Goal: Book appointment/travel/reservation

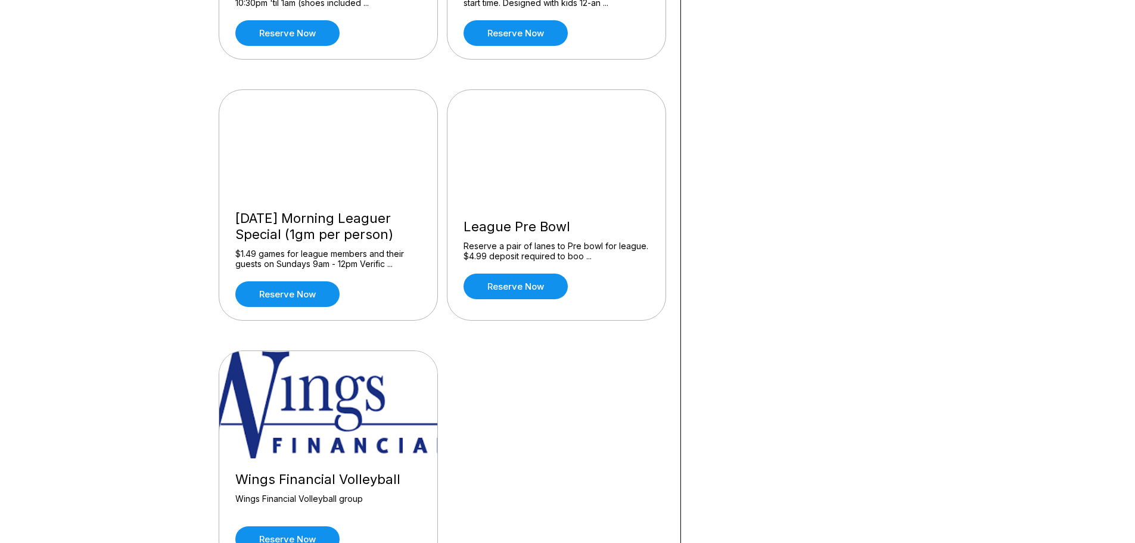
scroll to position [1132, 0]
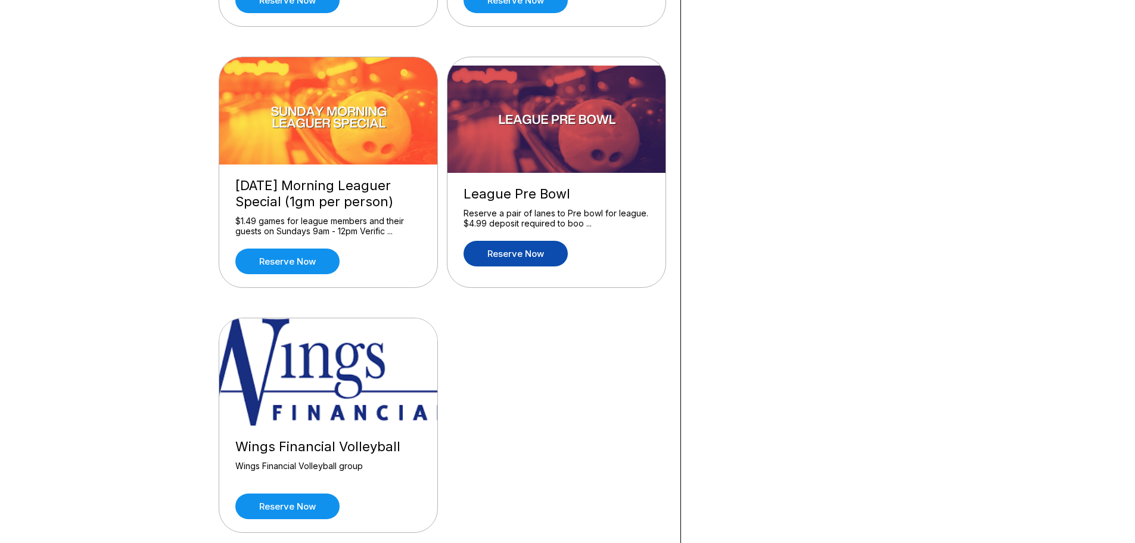
click at [518, 254] on link "Reserve now" at bounding box center [515, 254] width 104 height 26
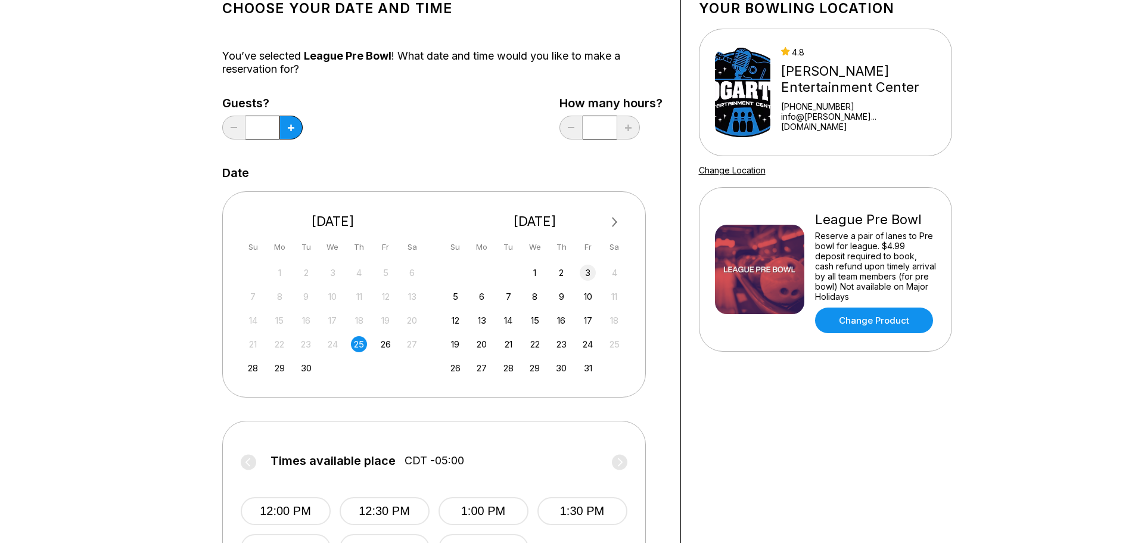
scroll to position [119, 0]
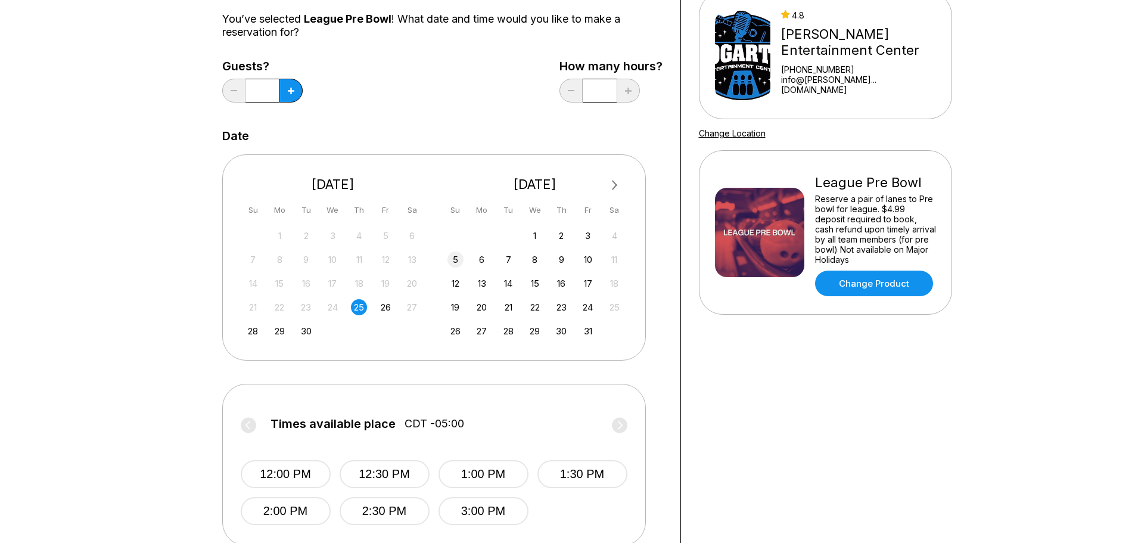
click at [456, 258] on div "5" at bounding box center [455, 259] width 16 height 16
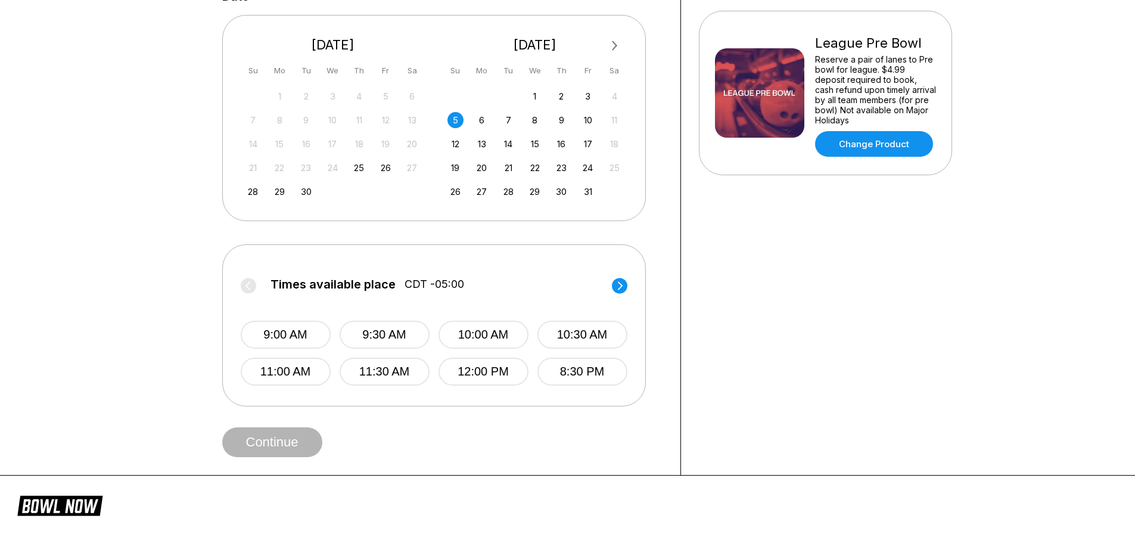
scroll to position [298, 0]
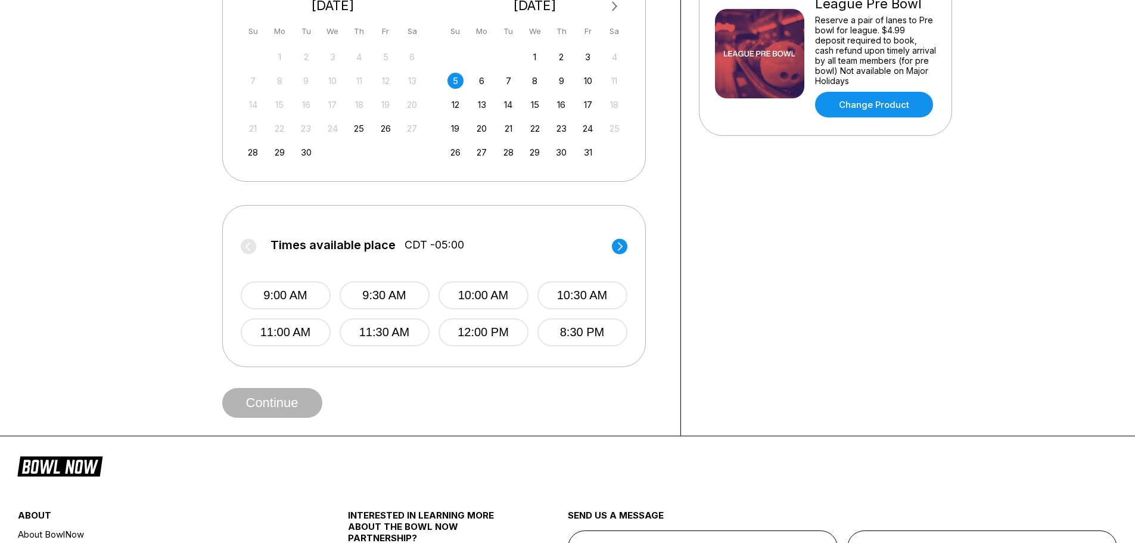
click at [620, 245] on circle at bounding box center [619, 245] width 15 height 15
click at [478, 84] on div "6" at bounding box center [482, 81] width 16 height 16
click at [621, 247] on icon at bounding box center [619, 246] width 5 height 8
click at [508, 80] on div "7" at bounding box center [508, 81] width 16 height 16
click at [616, 247] on circle at bounding box center [619, 245] width 15 height 15
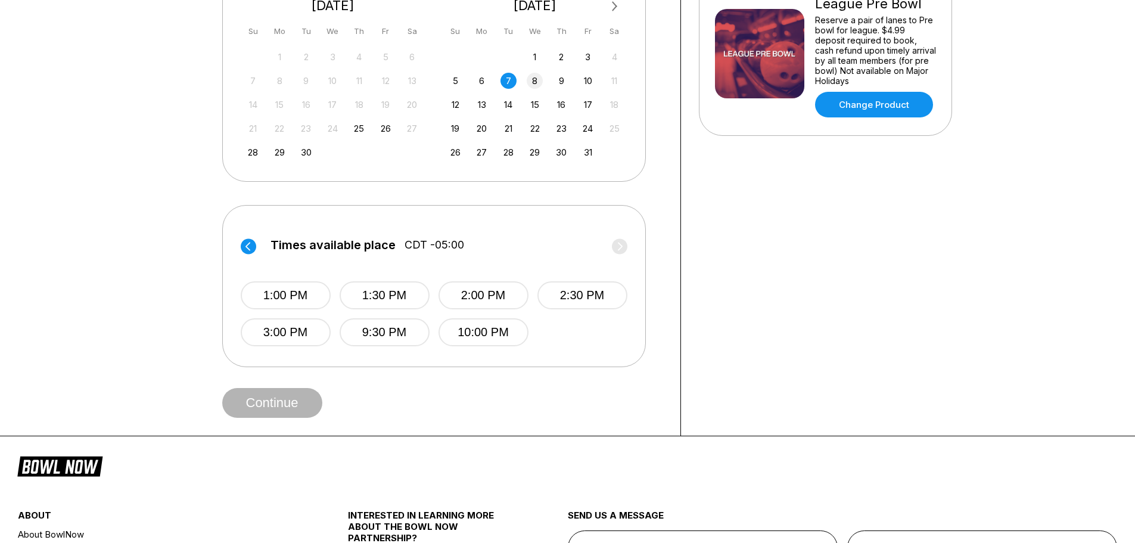
click at [532, 84] on div "8" at bounding box center [535, 81] width 16 height 16
click at [618, 243] on icon at bounding box center [619, 246] width 5 height 8
click at [560, 82] on div "9" at bounding box center [561, 81] width 16 height 16
click at [621, 245] on icon at bounding box center [619, 246] width 15 height 16
click at [590, 79] on div "10" at bounding box center [588, 81] width 16 height 16
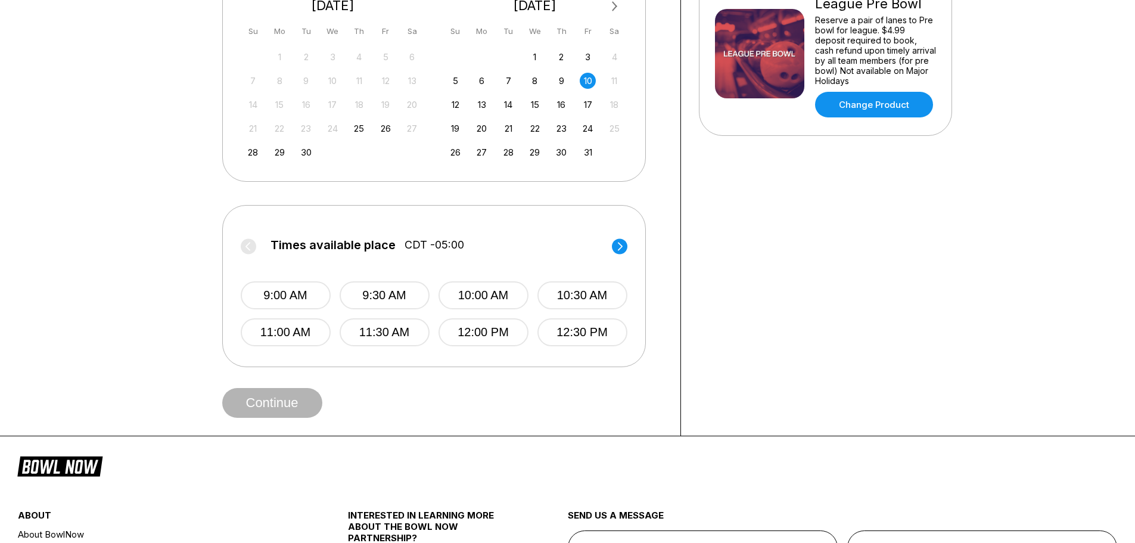
click at [616, 242] on circle at bounding box center [619, 245] width 15 height 15
